Goal: Task Accomplishment & Management: Manage account settings

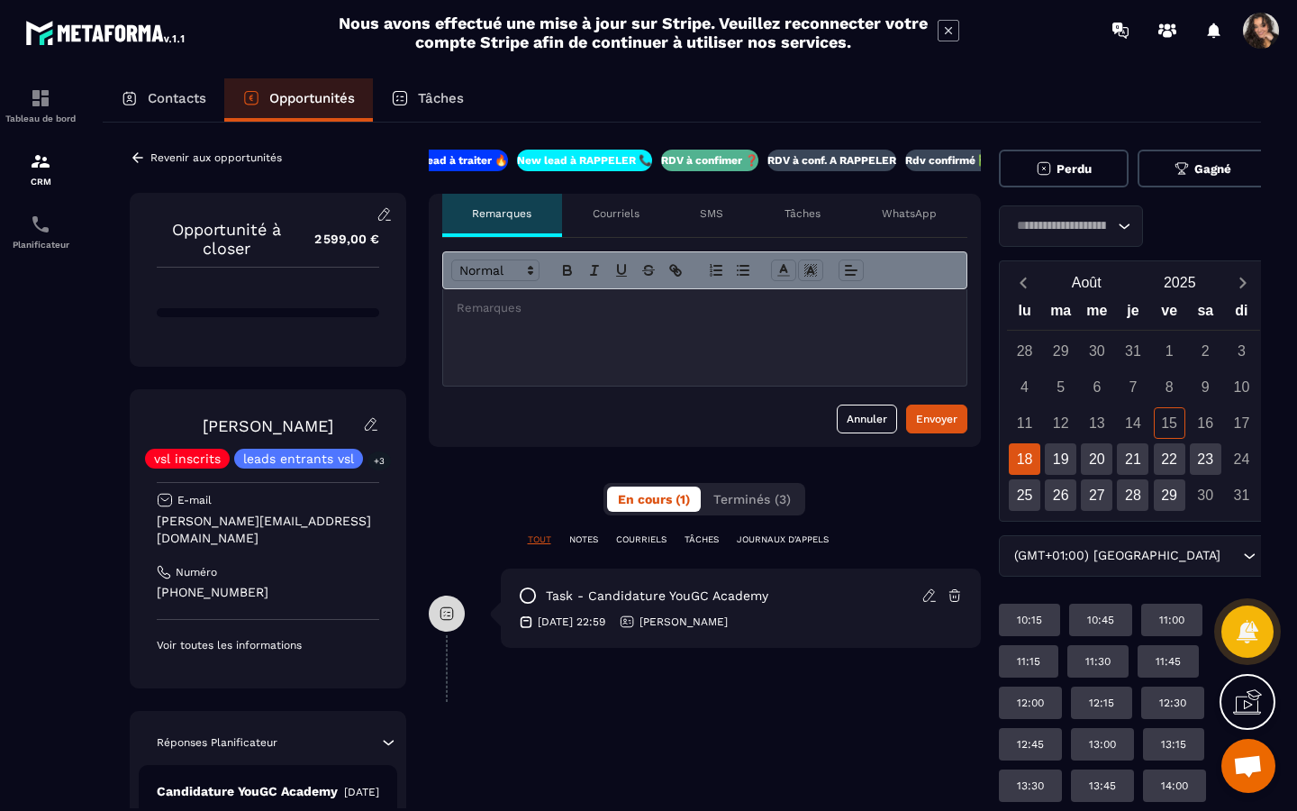
click at [141, 148] on div "Revenir aux opportunités Opportunité à closer 2 599,00 € [PERSON_NAME] vsl insc…" at bounding box center [682, 602] width 1159 height 958
click at [141, 153] on icon at bounding box center [138, 158] width 16 height 16
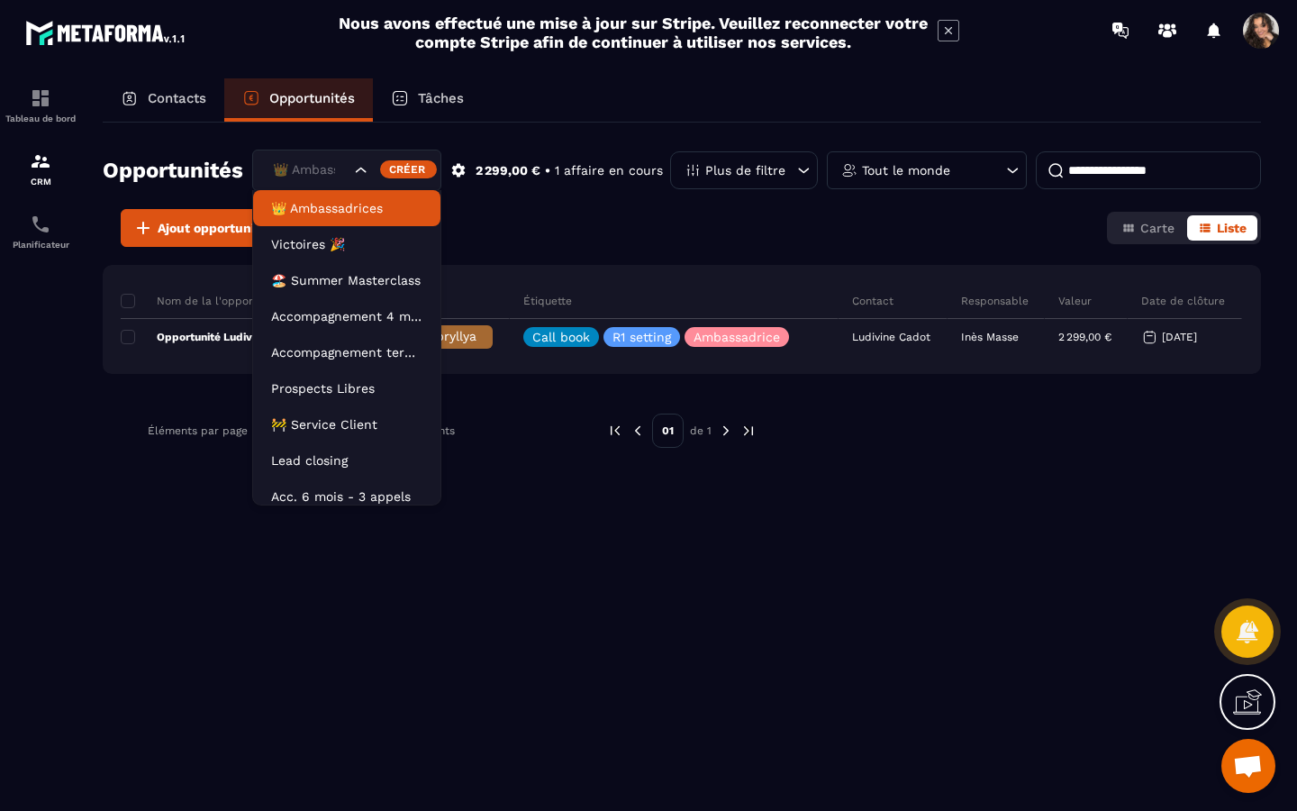
click at [365, 174] on icon "Search for option" at bounding box center [361, 170] width 18 height 18
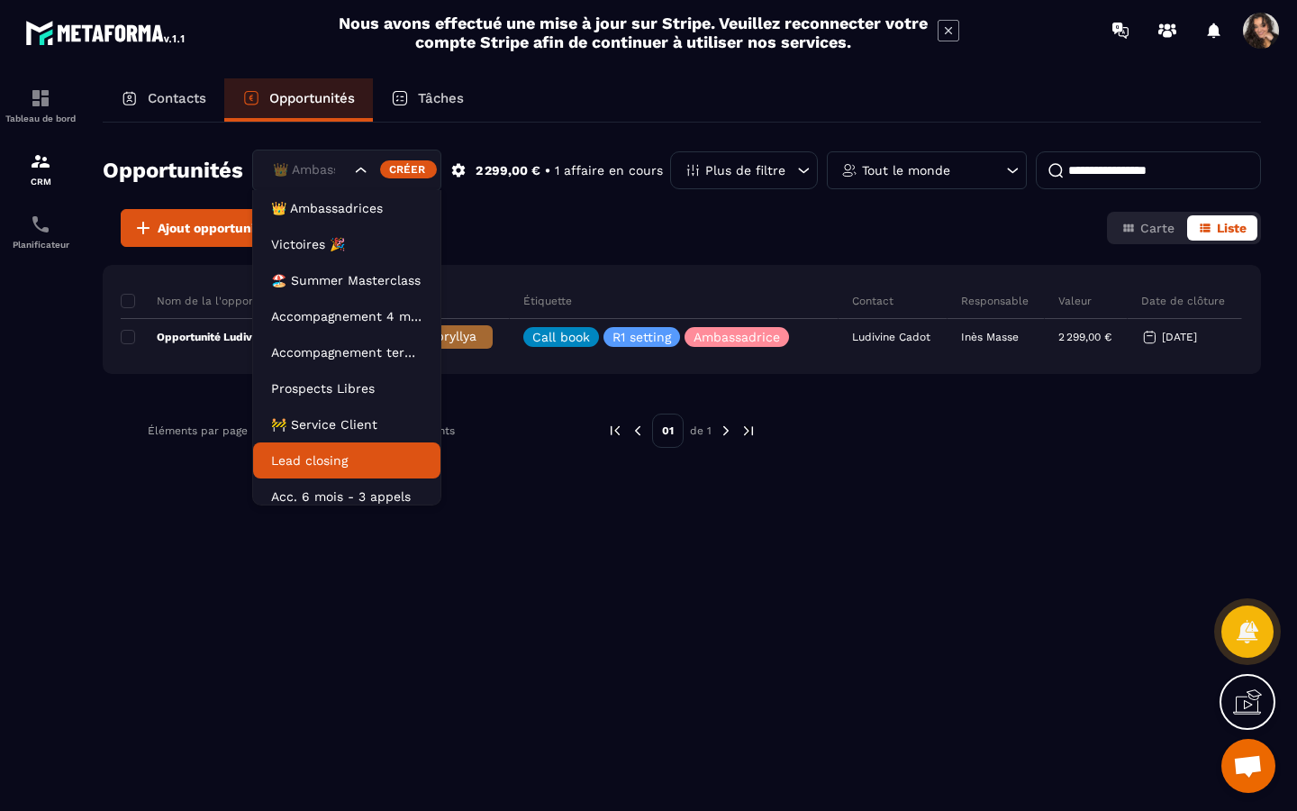
click at [375, 465] on p "Lead closing" at bounding box center [346, 460] width 151 height 18
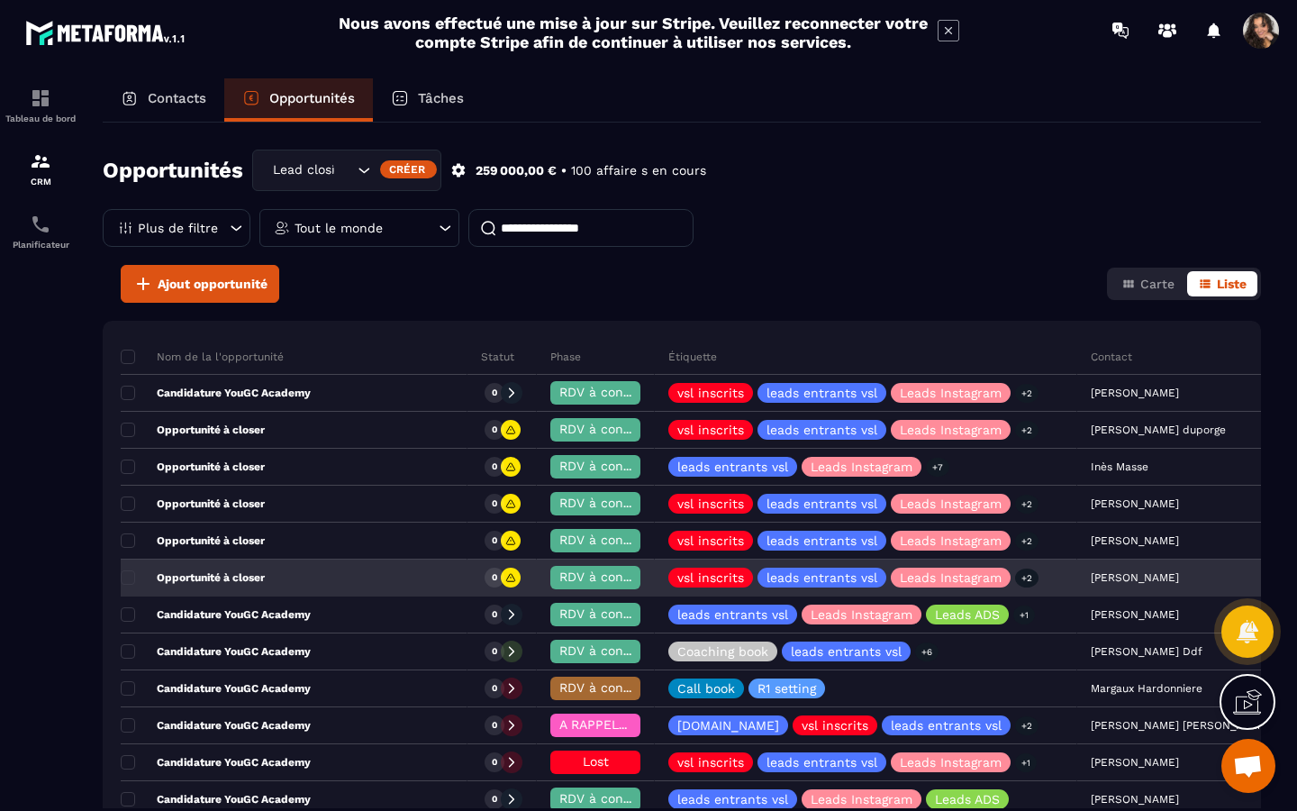
scroll to position [86, 0]
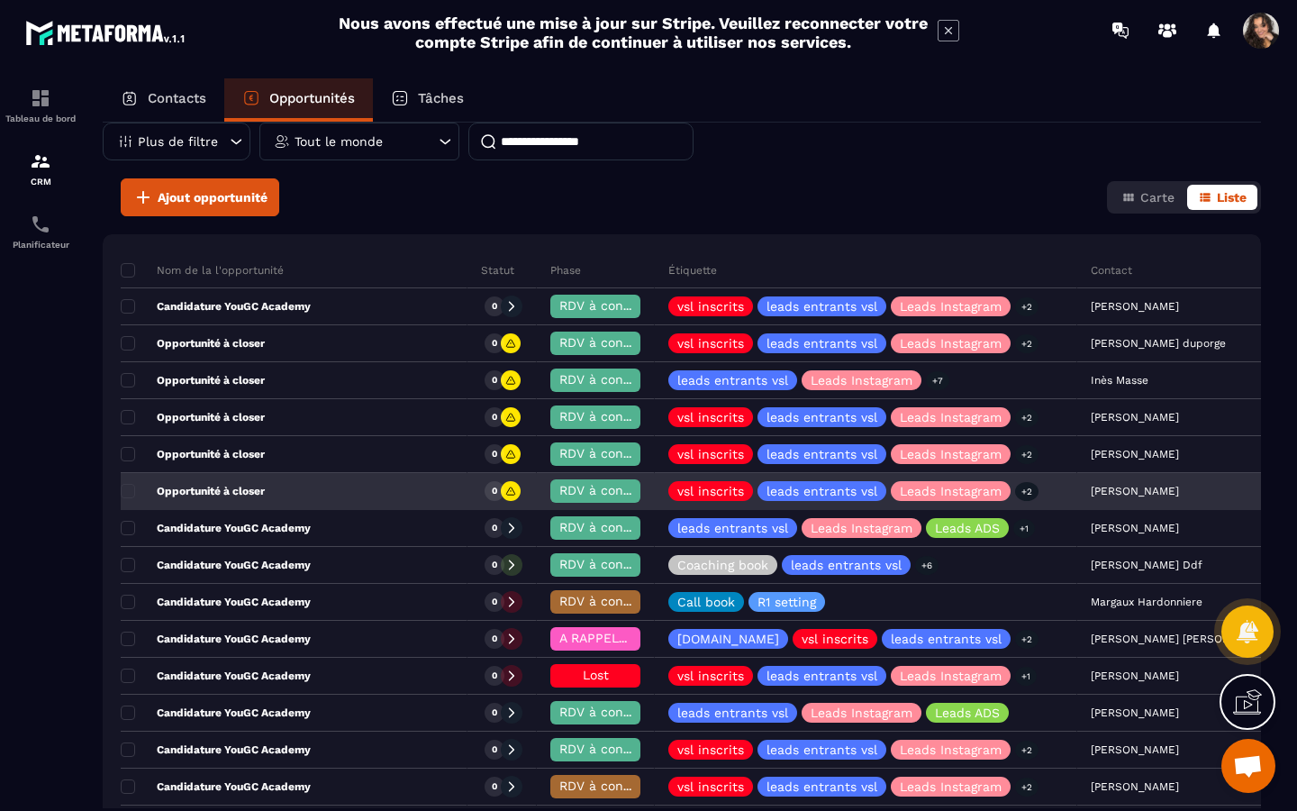
click at [359, 489] on div "Opportunité à closer" at bounding box center [294, 492] width 347 height 36
